Goal: Transaction & Acquisition: Purchase product/service

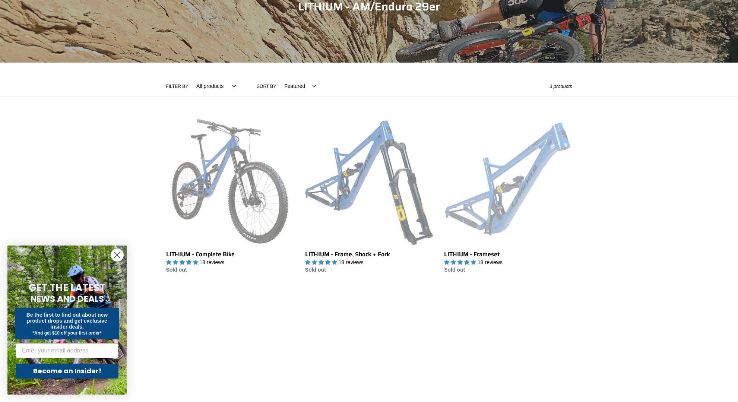
click at [525, 172] on link "LITHIUM - Frameset" at bounding box center [508, 195] width 128 height 157
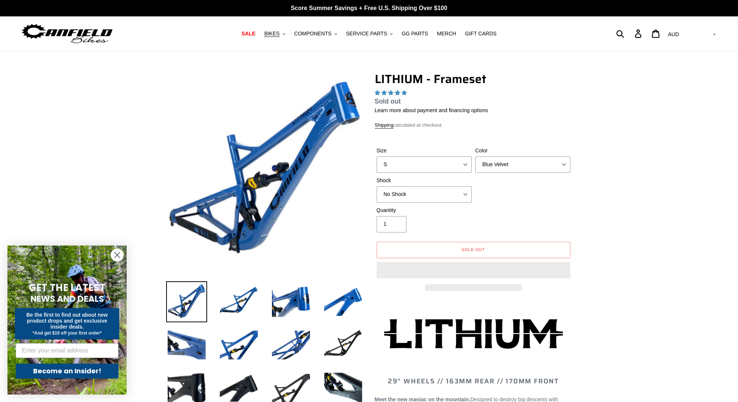
select select "highest-rating"
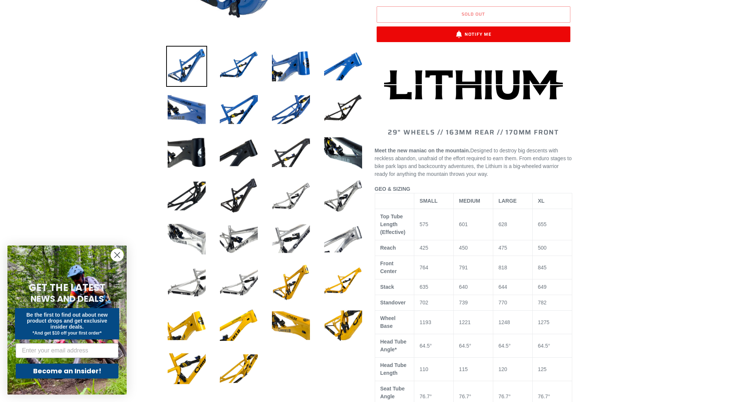
scroll to position [237, 0]
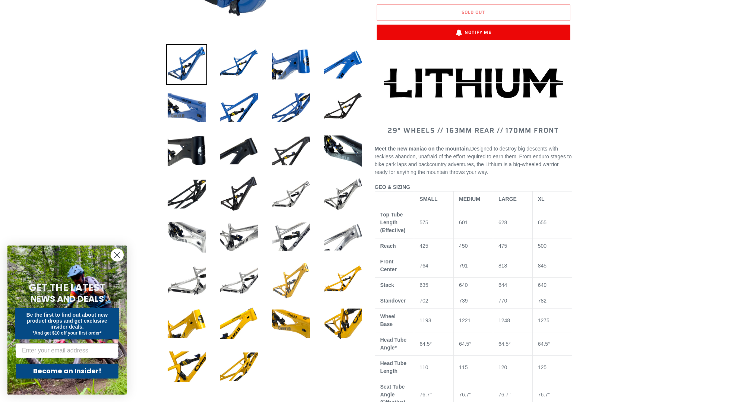
click at [301, 278] on img at bounding box center [290, 280] width 41 height 41
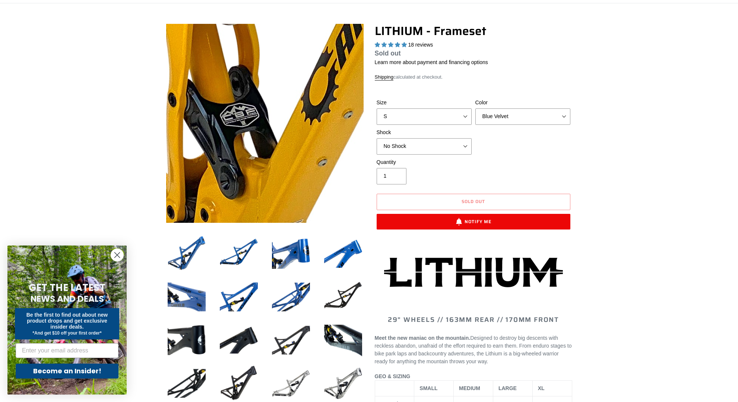
scroll to position [47, 0]
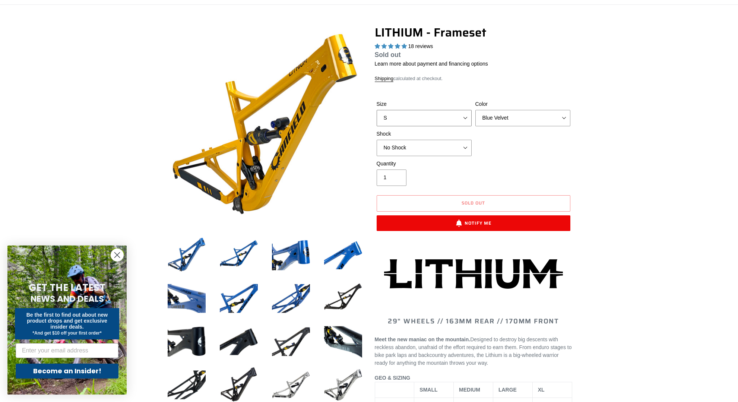
click at [410, 118] on select "S M L XL" at bounding box center [423, 118] width 95 height 16
select select "XL"
click at [376, 110] on select "S M L XL" at bounding box center [423, 118] width 95 height 16
